Goal: Task Accomplishment & Management: Use online tool/utility

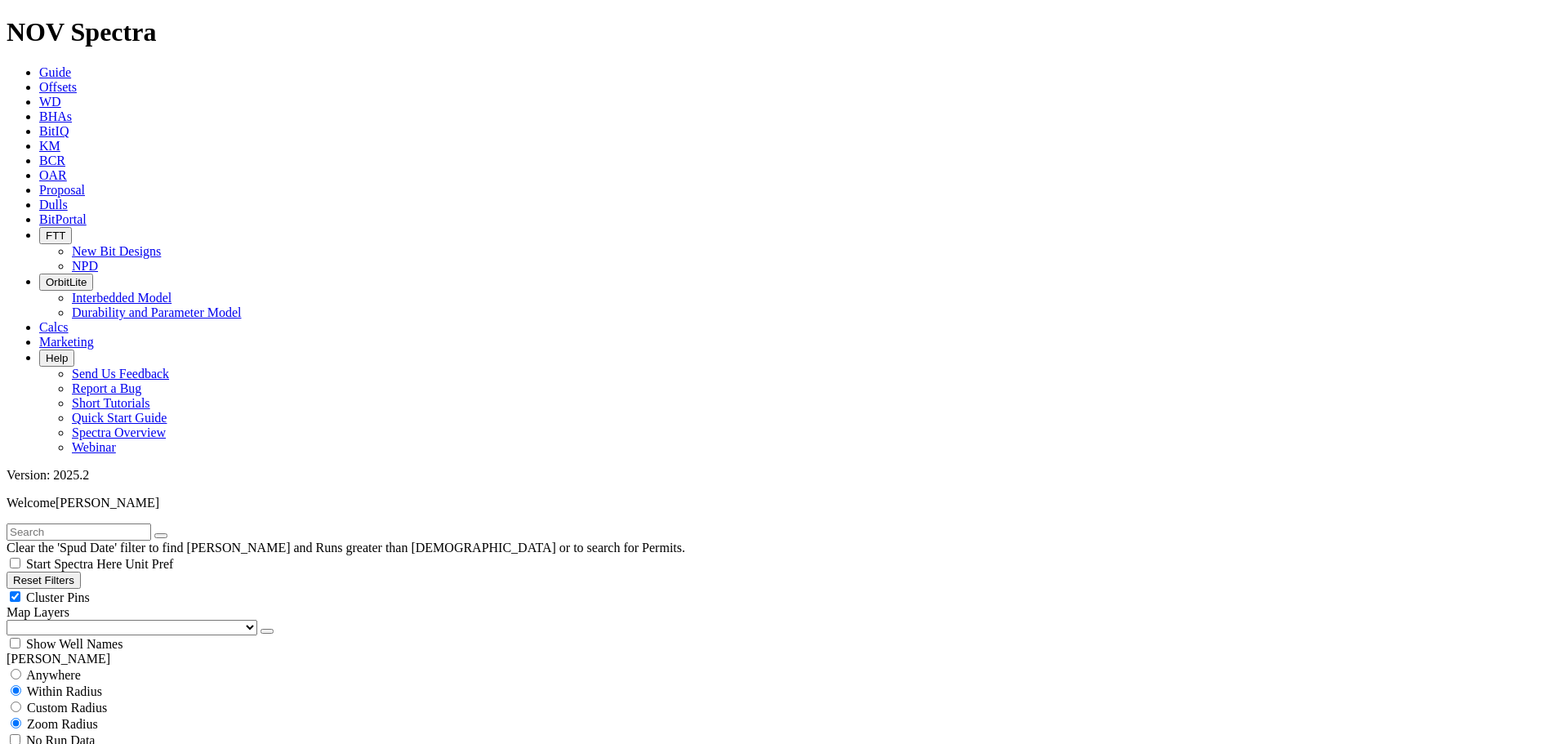
click at [53, 571] on button "Reset Filters" at bounding box center [44, 580] width 74 height 17
checkbox input "true"
select select
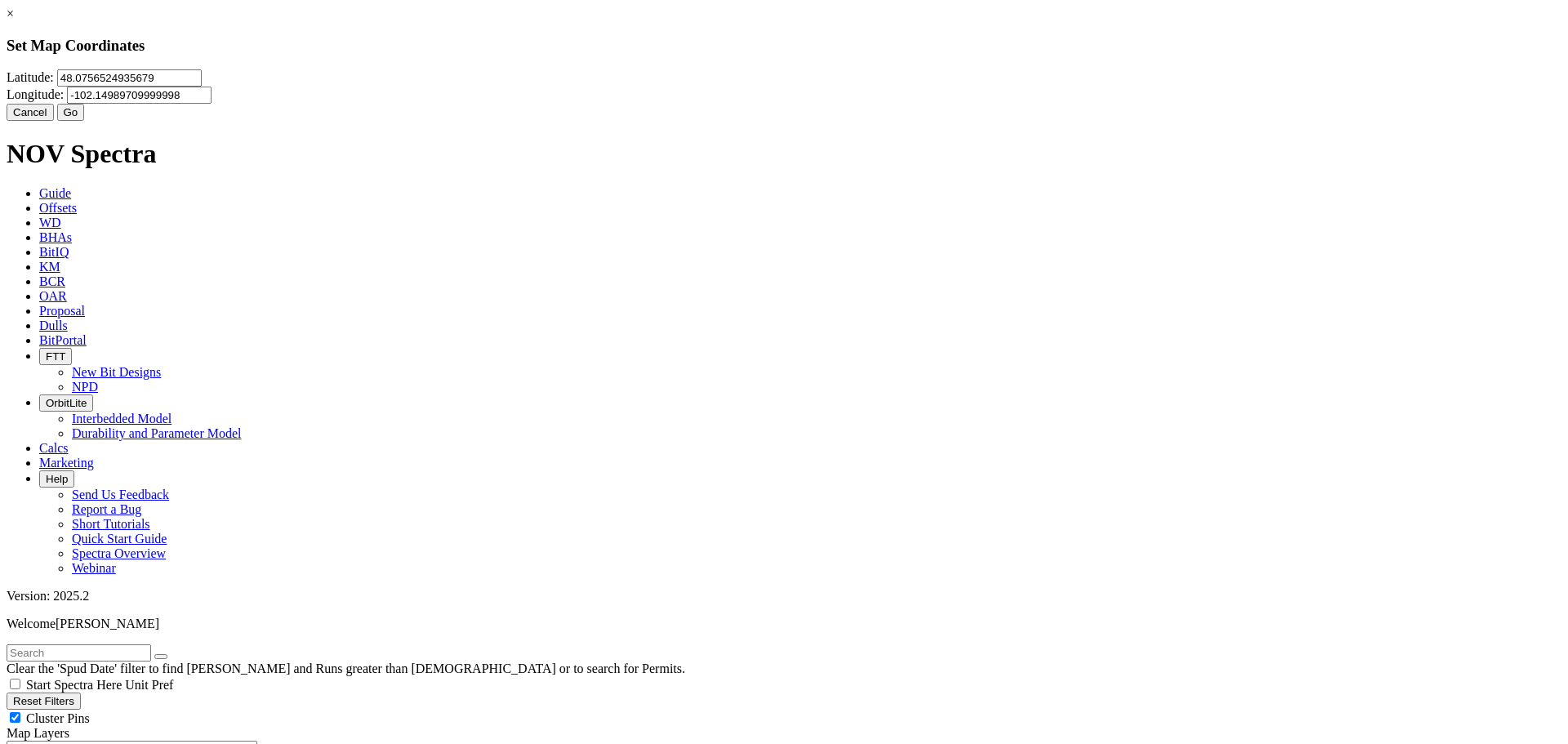
drag, startPoint x: 713, startPoint y: 108, endPoint x: 527, endPoint y: 100, distance: 186.2
click at [527, 100] on div "× Set Map Coordinates [GEOGRAPHIC_DATA] Cancel Go" at bounding box center [784, 63] width 1555 height 114
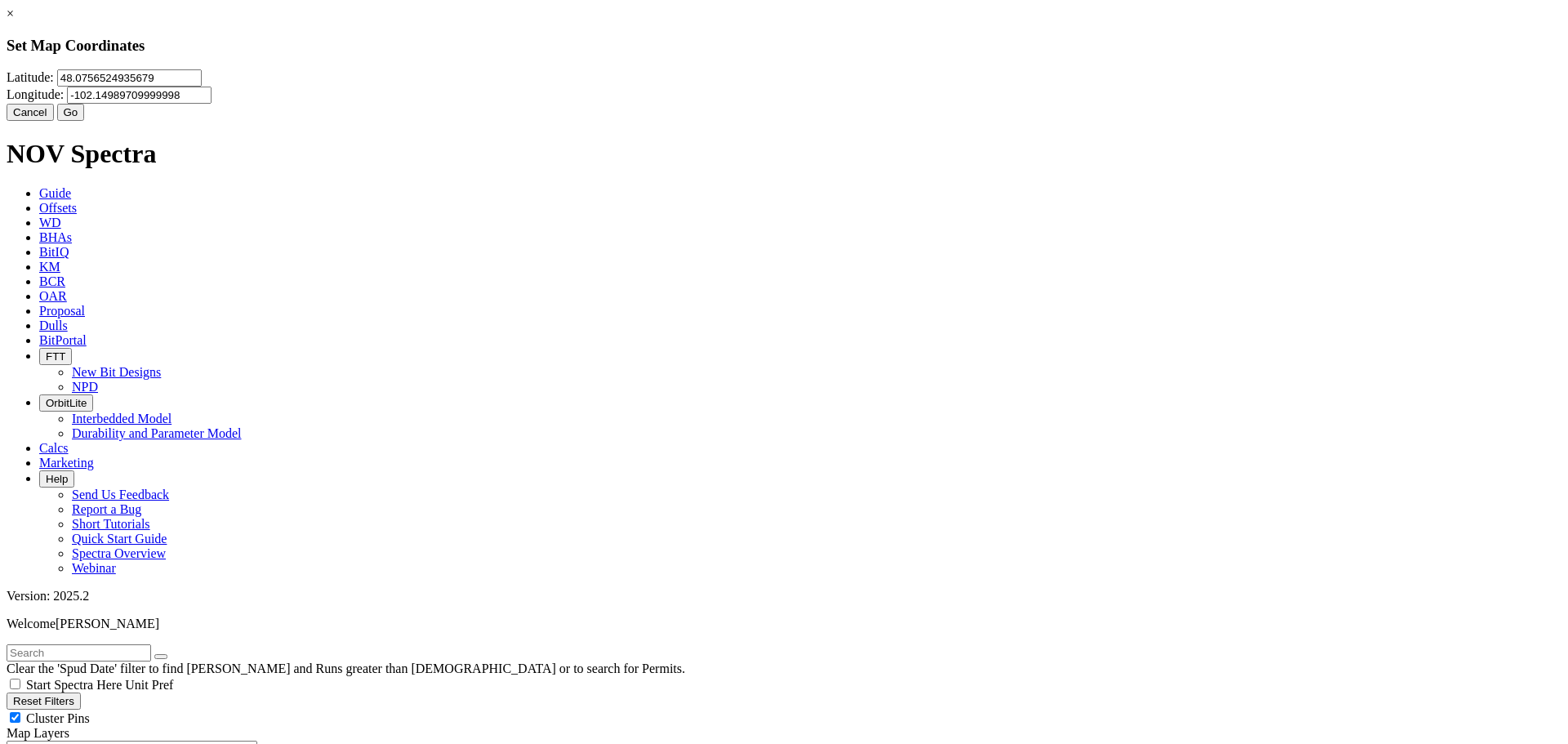
click at [202, 86] on input "48.0756524935679" at bounding box center [130, 78] width 145 height 17
type input "4"
paste input "32.3516975"
type input "32.3516975"
click at [212, 104] on input "-102.14989709999998" at bounding box center [139, 95] width 145 height 17
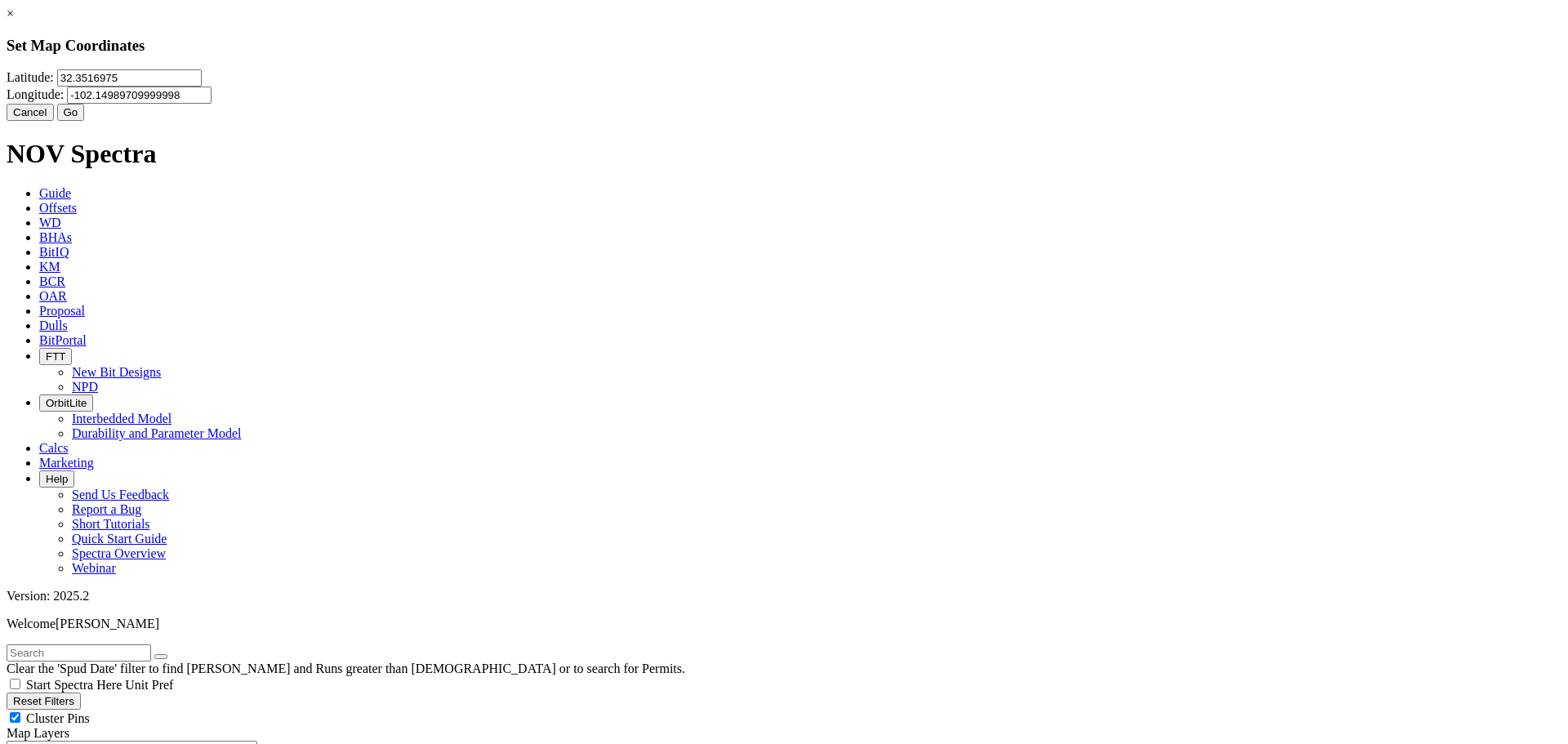
click at [212, 98] on input "-102.14989709999998" at bounding box center [139, 95] width 145 height 17
type input "-1"
paste input "-104.0613372"
type input "-104.0613372"
click at [85, 121] on button "Go" at bounding box center [72, 112] width 28 height 17
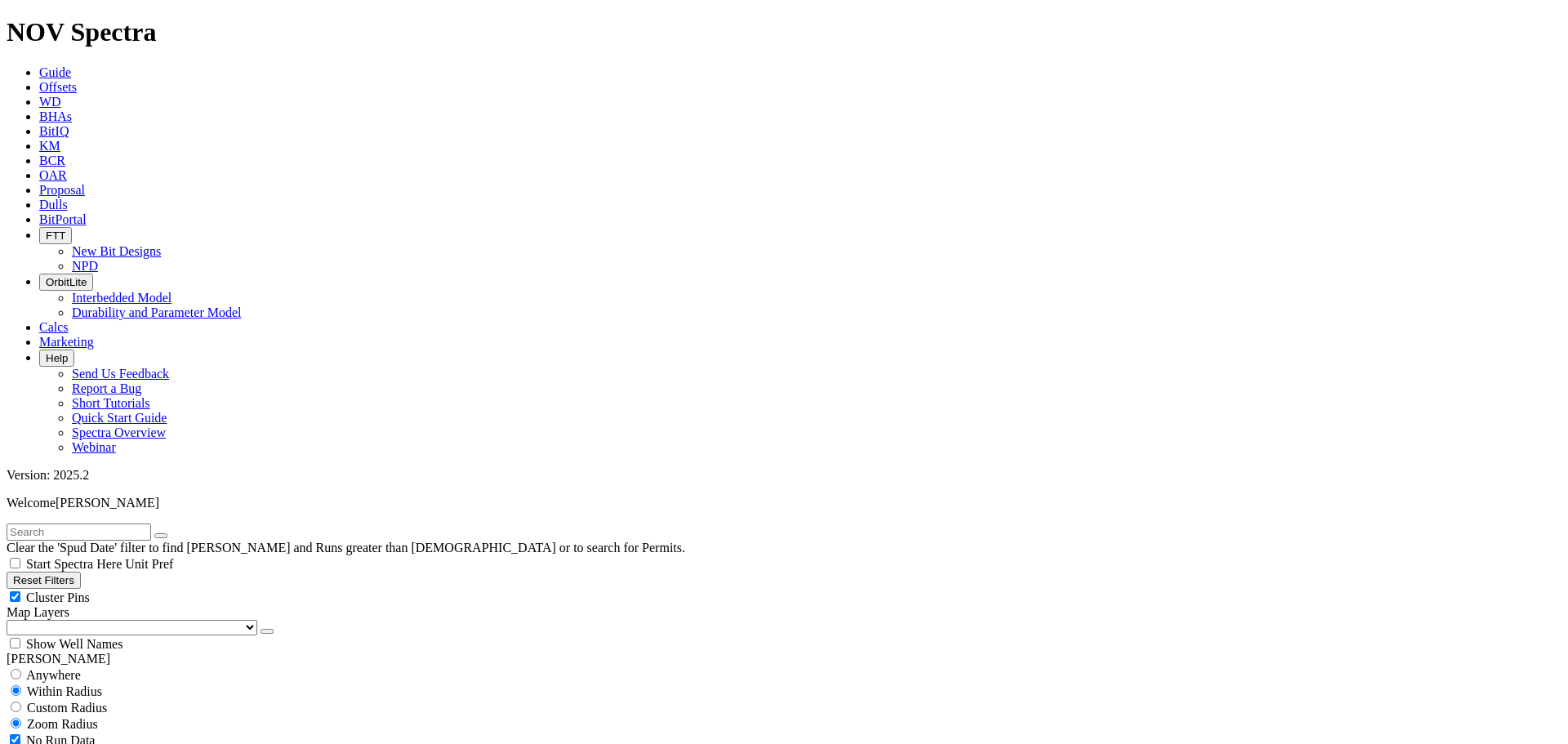
click at [81, 571] on button "Reset Filters" at bounding box center [44, 580] width 74 height 17
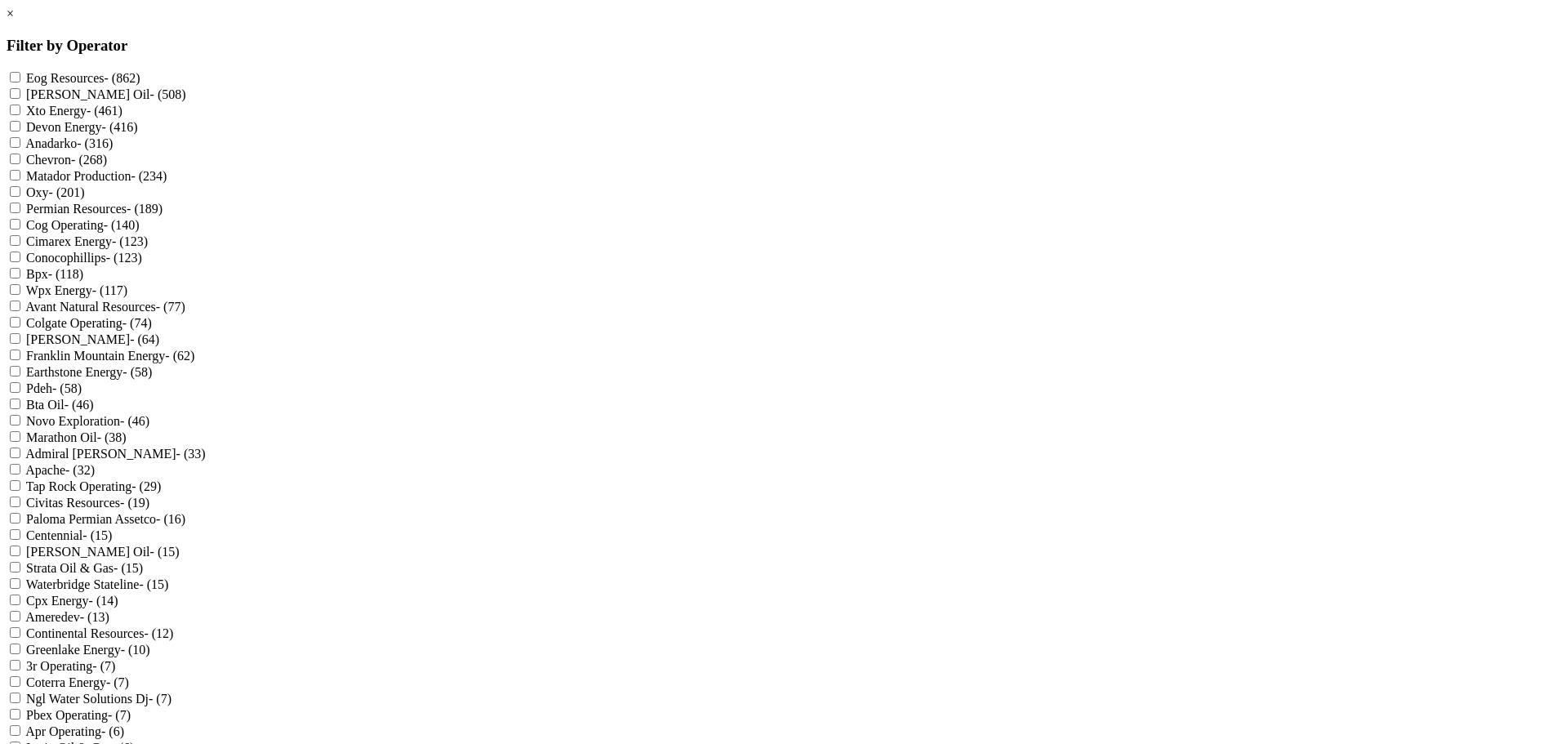
click at [20, 180] on Production "Matador Production - (234)" at bounding box center [15, 175] width 10 height 10
checkbox Production "true"
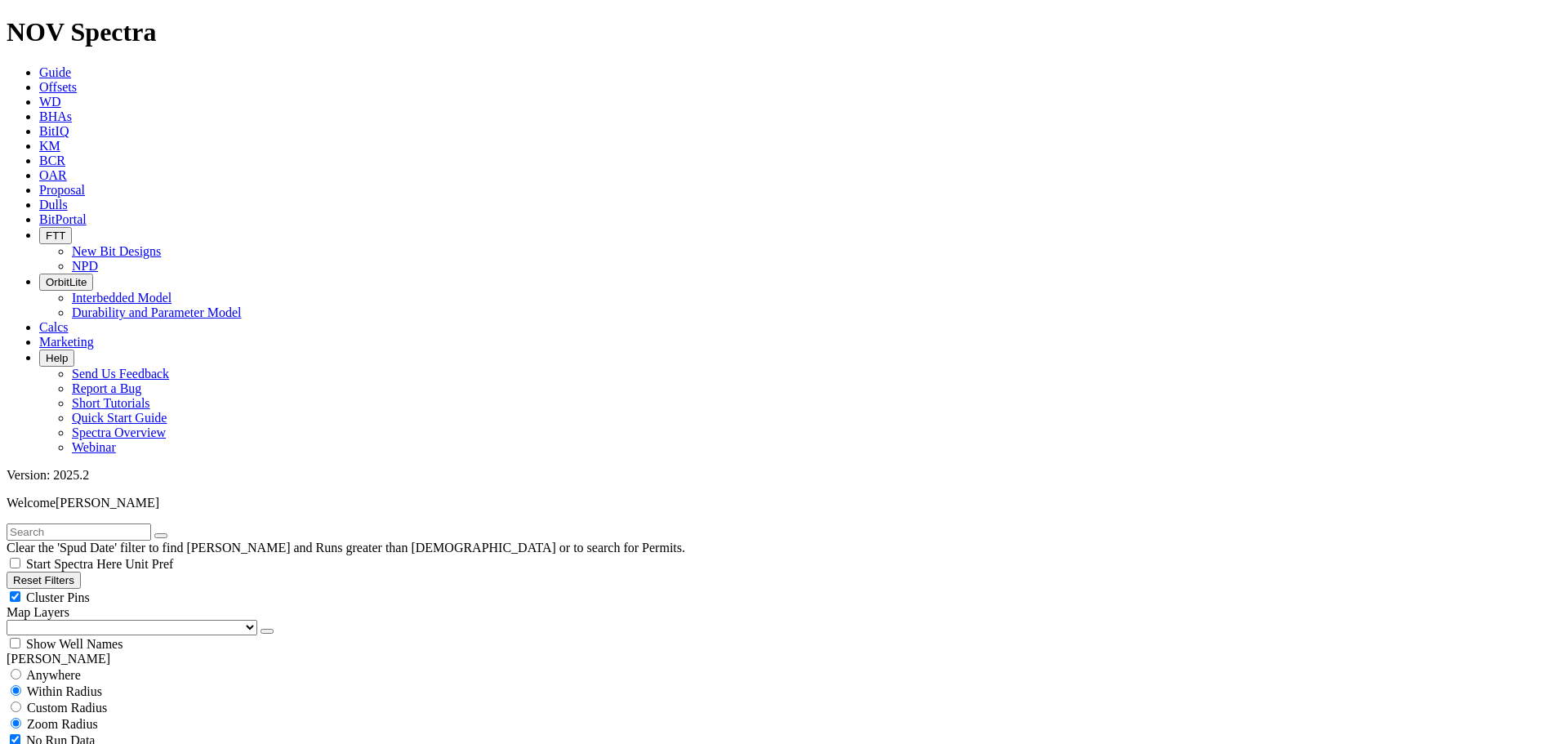
scroll to position [735, 0]
select select "6.75"
checkbox input "false"
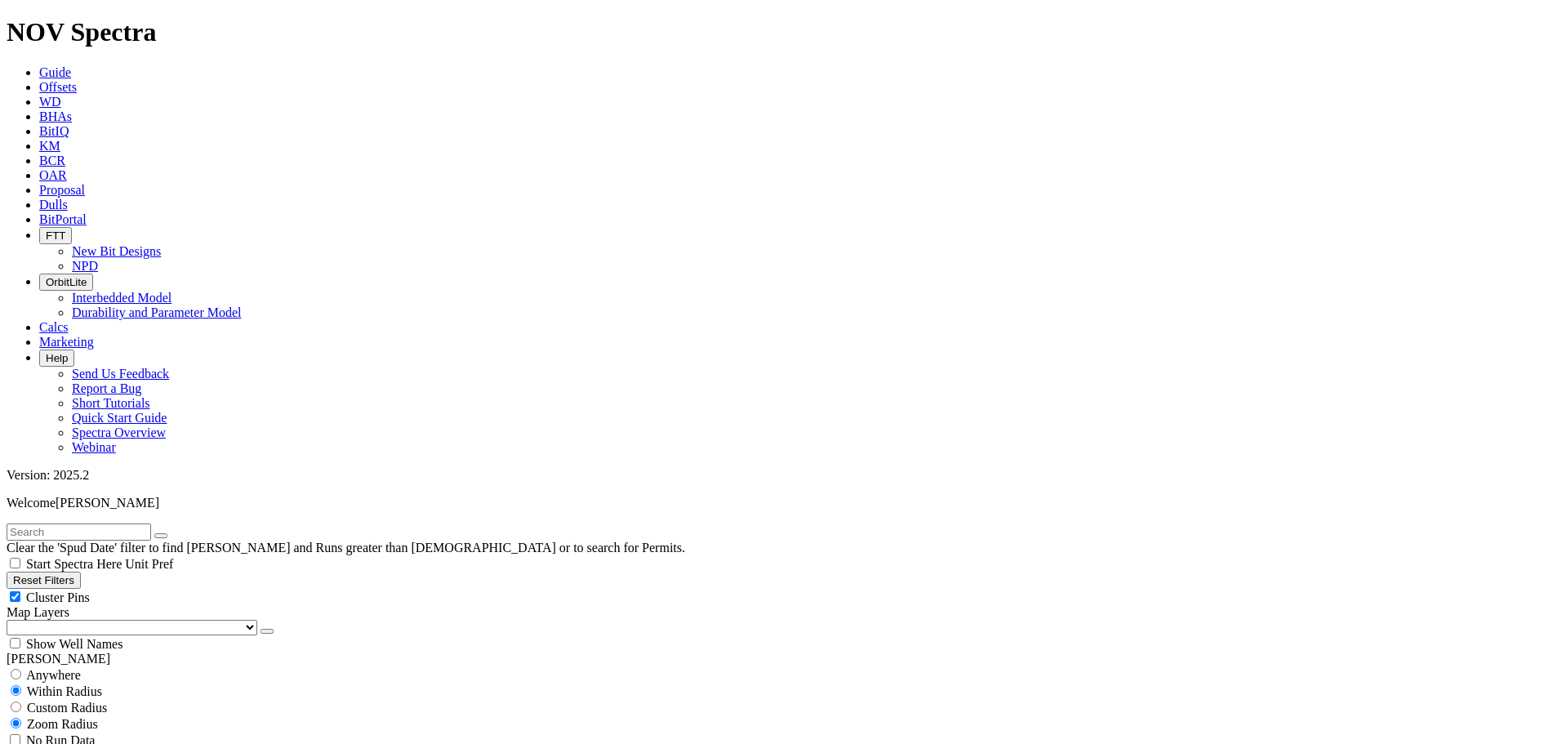
select select "? number:6.75 ?"
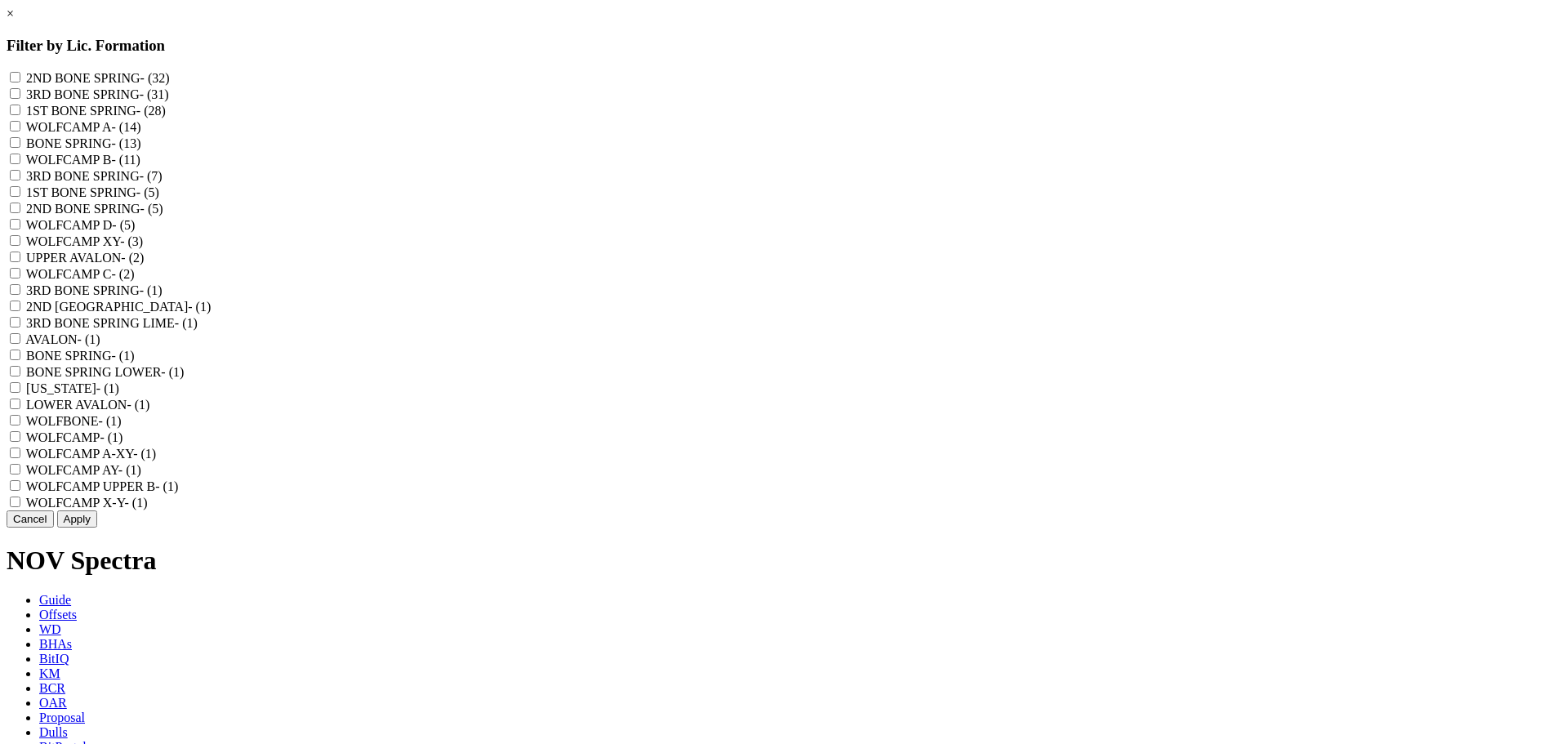
click at [20, 96] on SPRING "3RD BONE SPRING - (31)" at bounding box center [15, 93] width 10 height 10
checkbox SPRING "true"
click at [20, 180] on "3RD BONE SPRING - (7)" at bounding box center [15, 175] width 10 height 10
checkbox "true"
click at [20, 294] on SPRING "3RD BONE SPRING - (1)" at bounding box center [15, 289] width 10 height 10
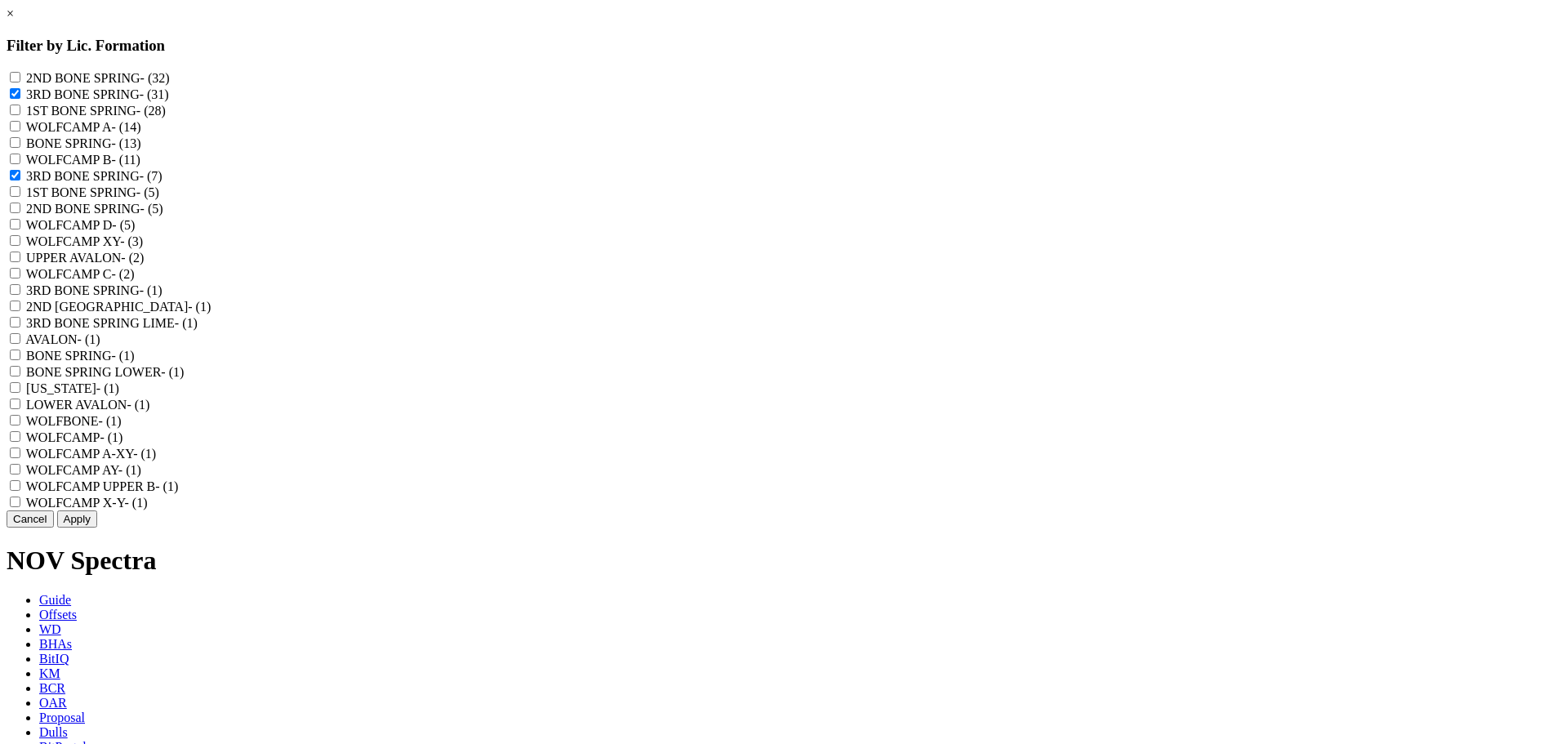
checkbox SPRING "true"
click at [98, 528] on button "Apply" at bounding box center [77, 518] width 40 height 17
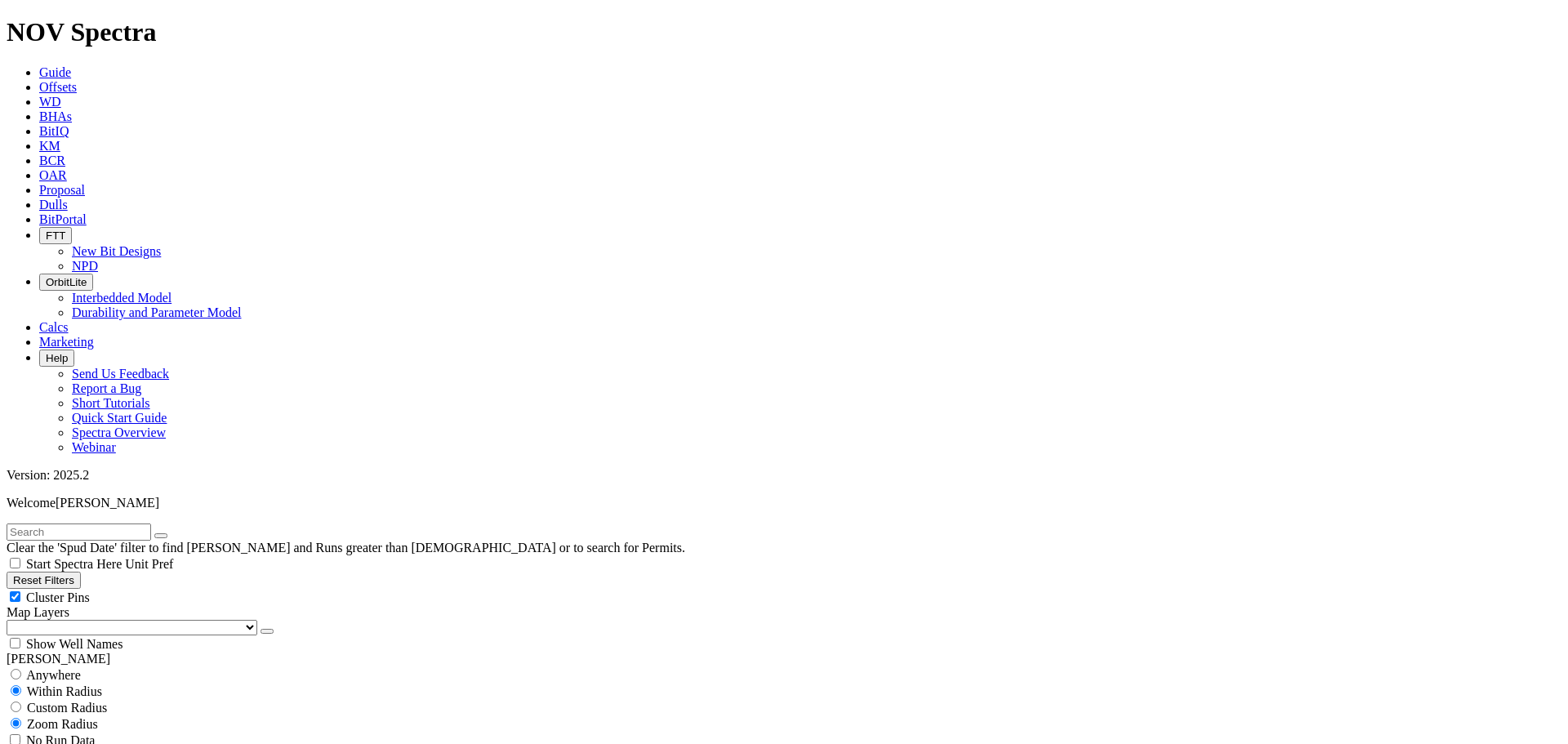
scroll to position [11640, 0]
type input "10"
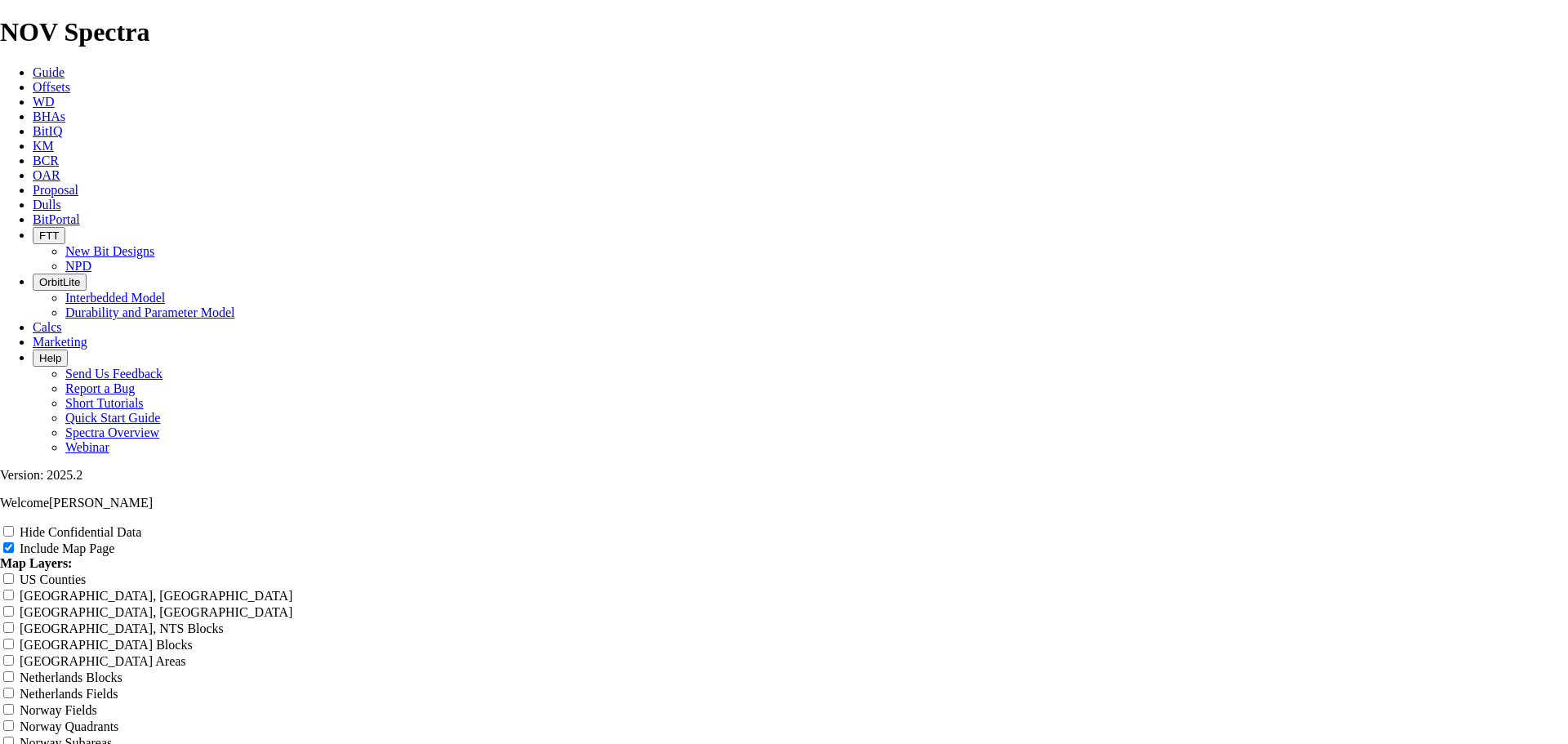
scroll to position [1633, 0]
